Goal: Task Accomplishment & Management: Manage account settings

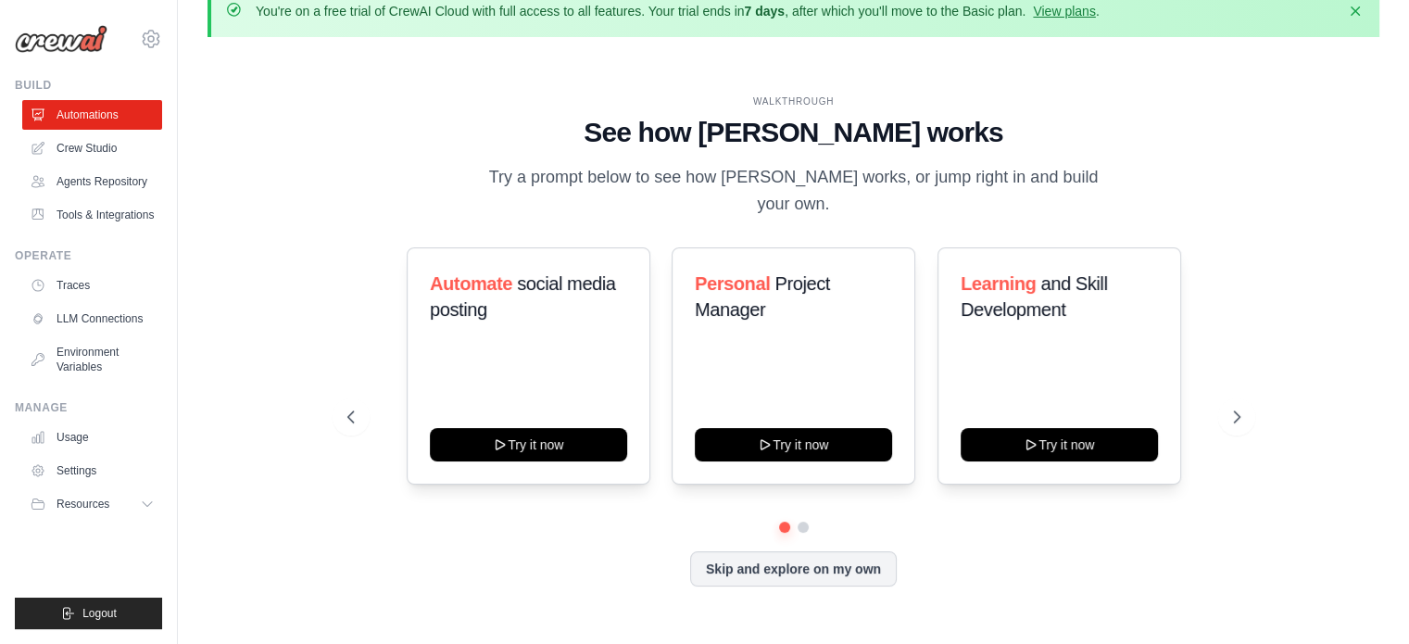
scroll to position [33, 0]
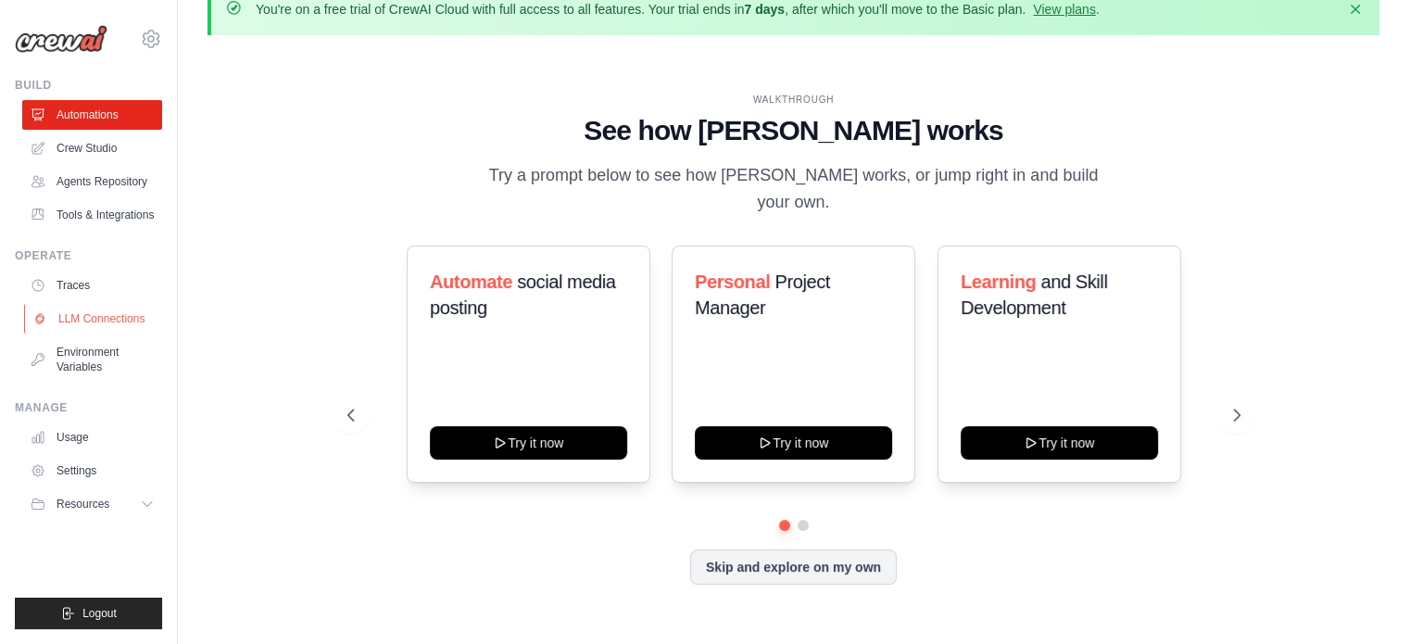
click at [126, 319] on link "LLM Connections" at bounding box center [94, 319] width 140 height 30
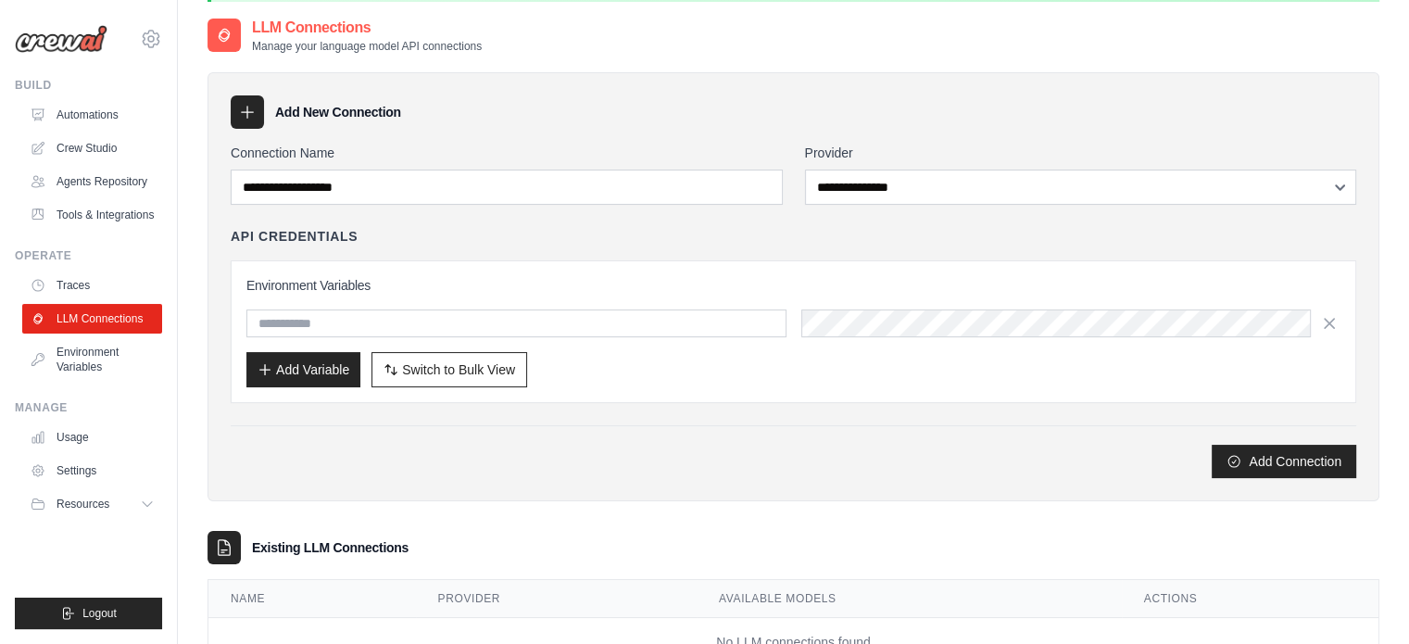
scroll to position [95, 0]
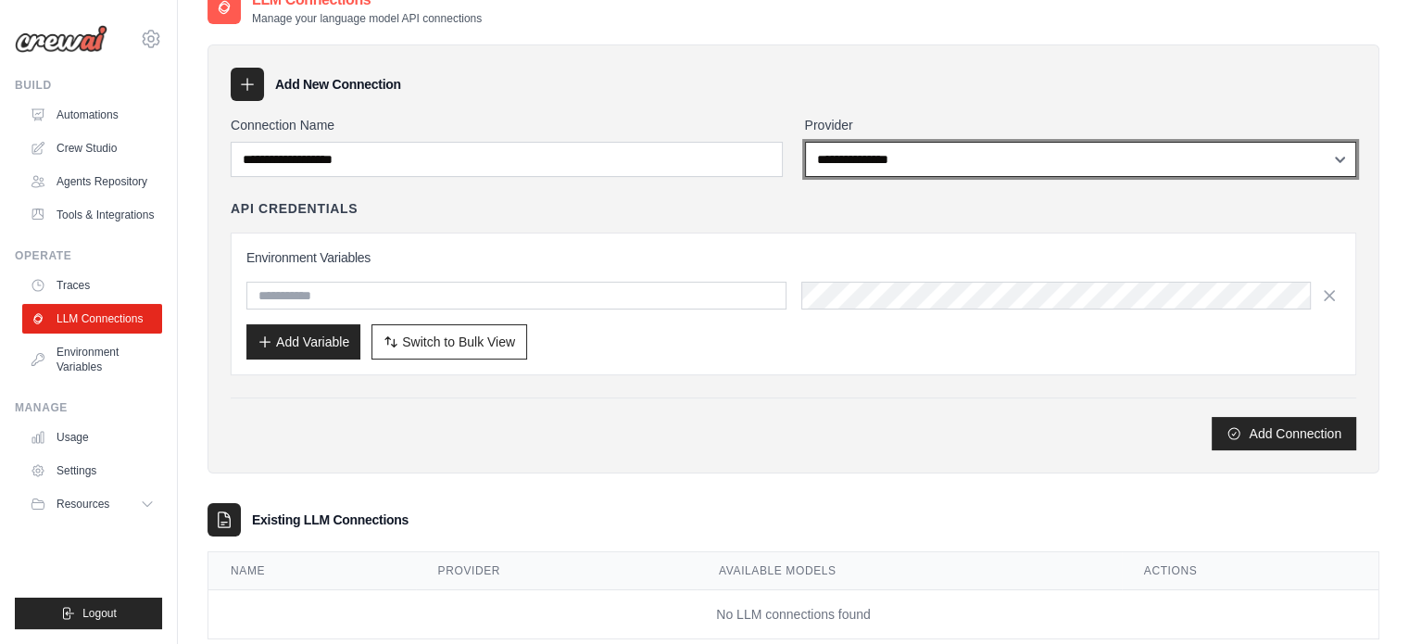
click at [934, 154] on select "**********" at bounding box center [1081, 159] width 552 height 35
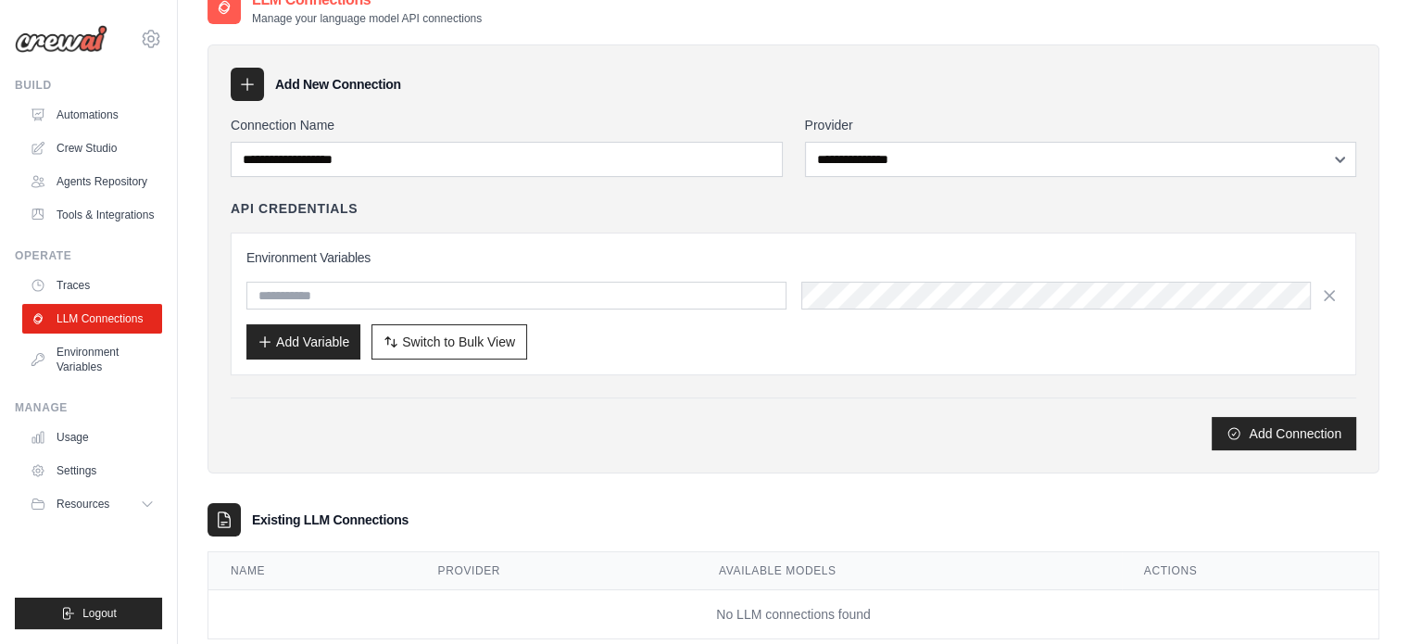
click at [890, 503] on div "Existing LLM Connections" at bounding box center [794, 519] width 1172 height 33
click at [463, 180] on div "**********" at bounding box center [794, 283] width 1126 height 335
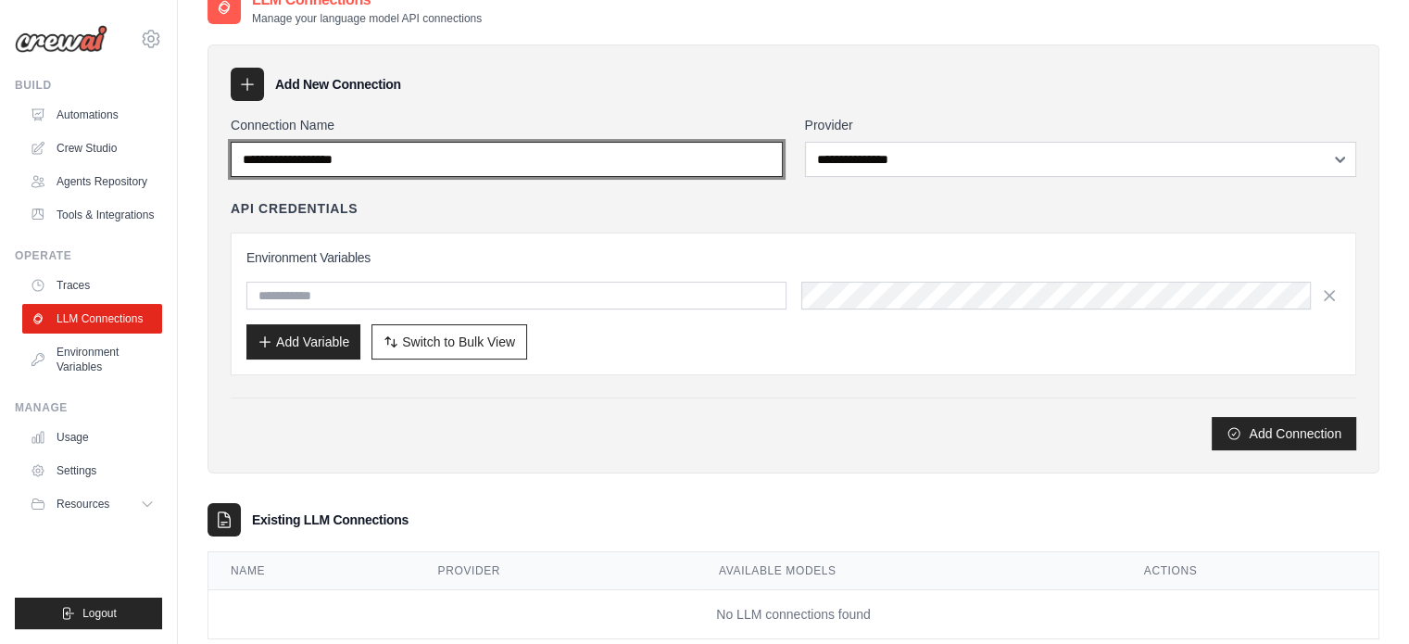
click at [492, 158] on input "Connection Name" at bounding box center [507, 159] width 552 height 35
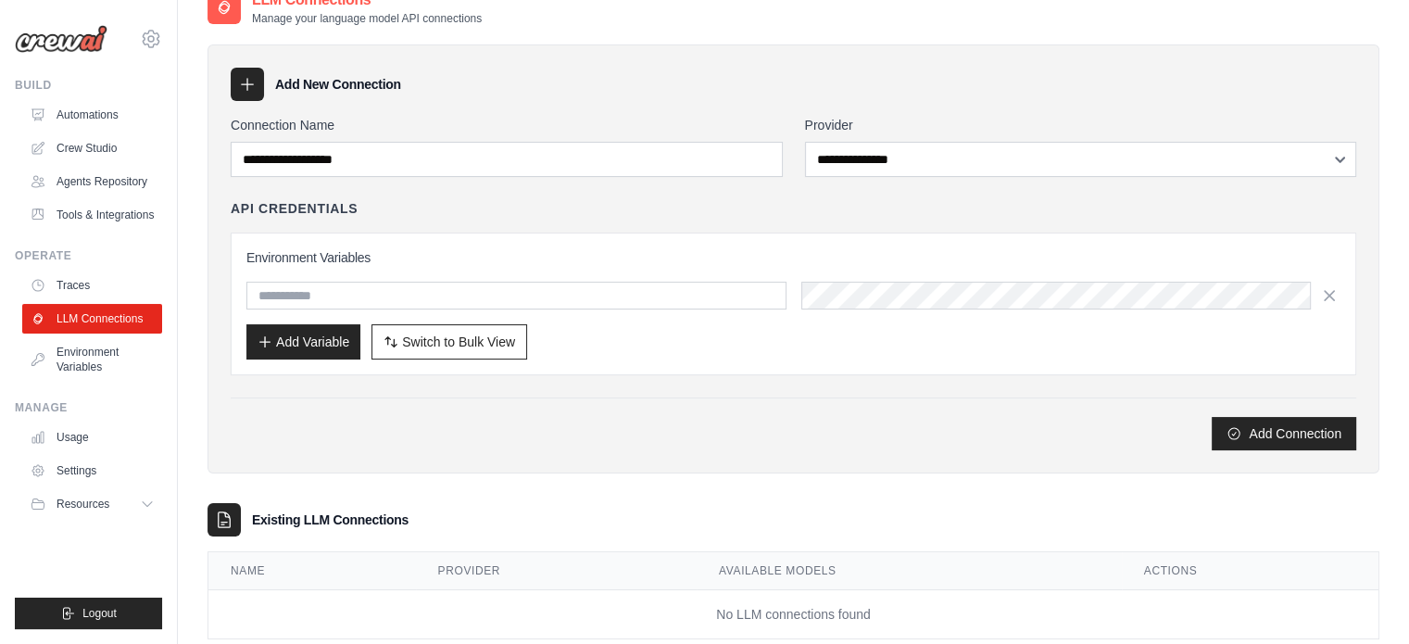
click at [604, 433] on div "Add Connection" at bounding box center [794, 433] width 1126 height 33
click at [552, 307] on input "text" at bounding box center [516, 296] width 540 height 28
click at [611, 438] on div "Add Connection" at bounding box center [794, 433] width 1126 height 33
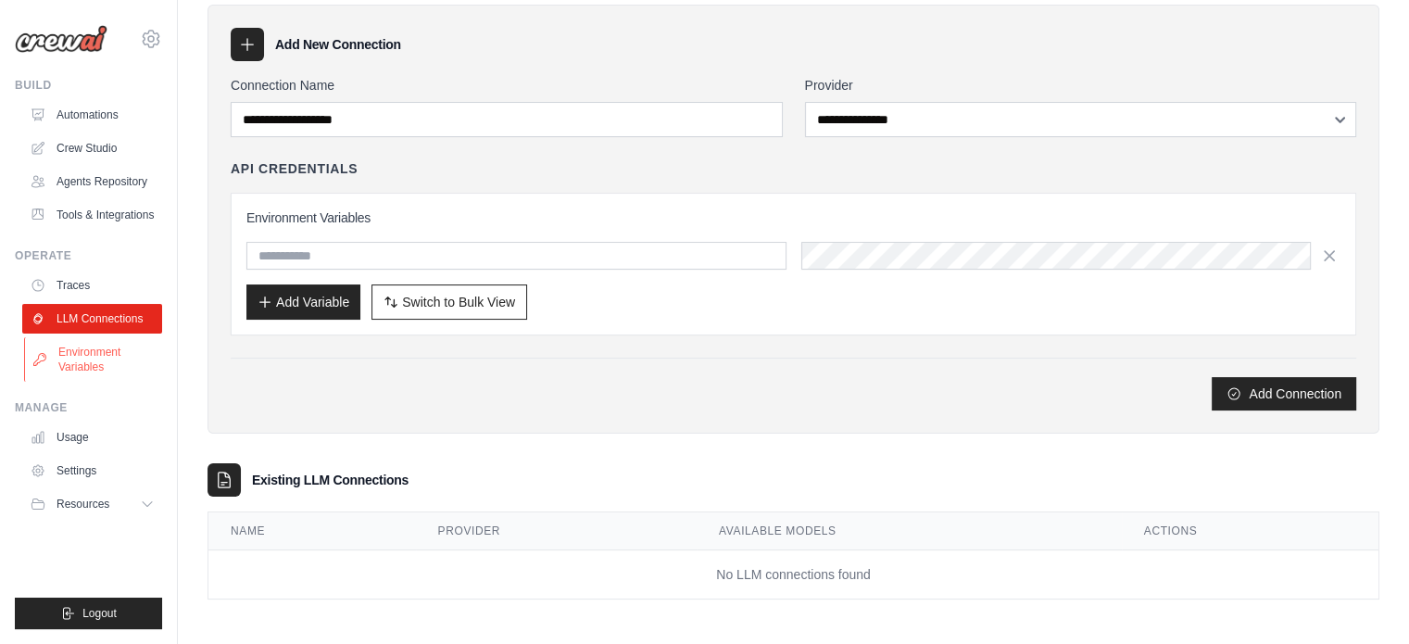
click at [86, 350] on link "Environment Variables" at bounding box center [94, 359] width 140 height 44
